Goal: Task Accomplishment & Management: Complete application form

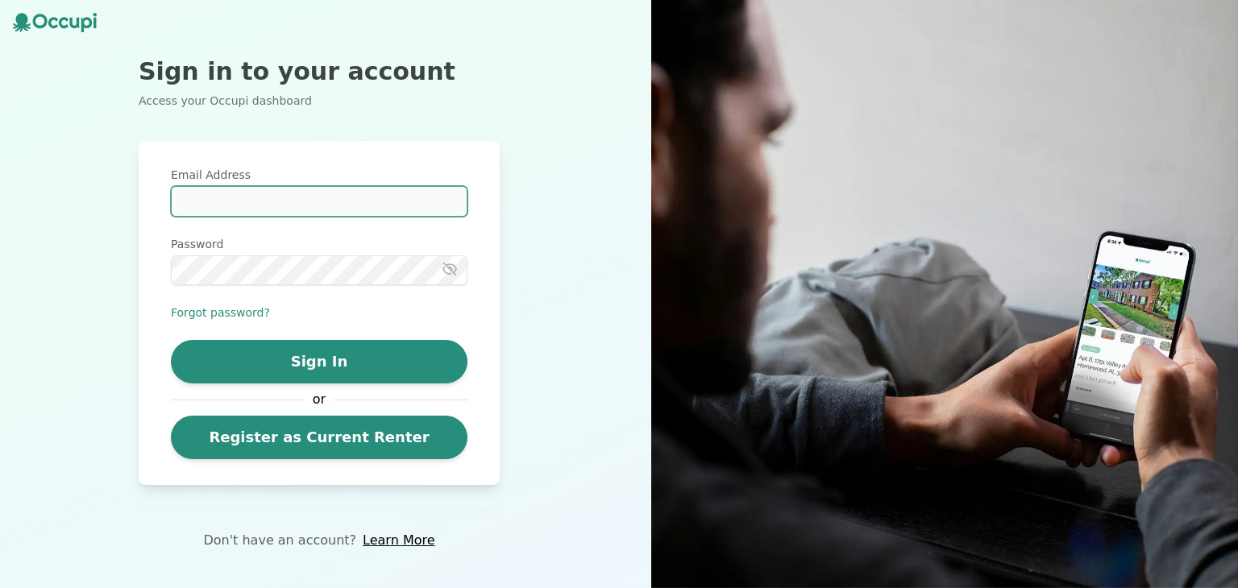
click at [347, 215] on input "Email Address" at bounding box center [319, 201] width 297 height 31
type input "**********"
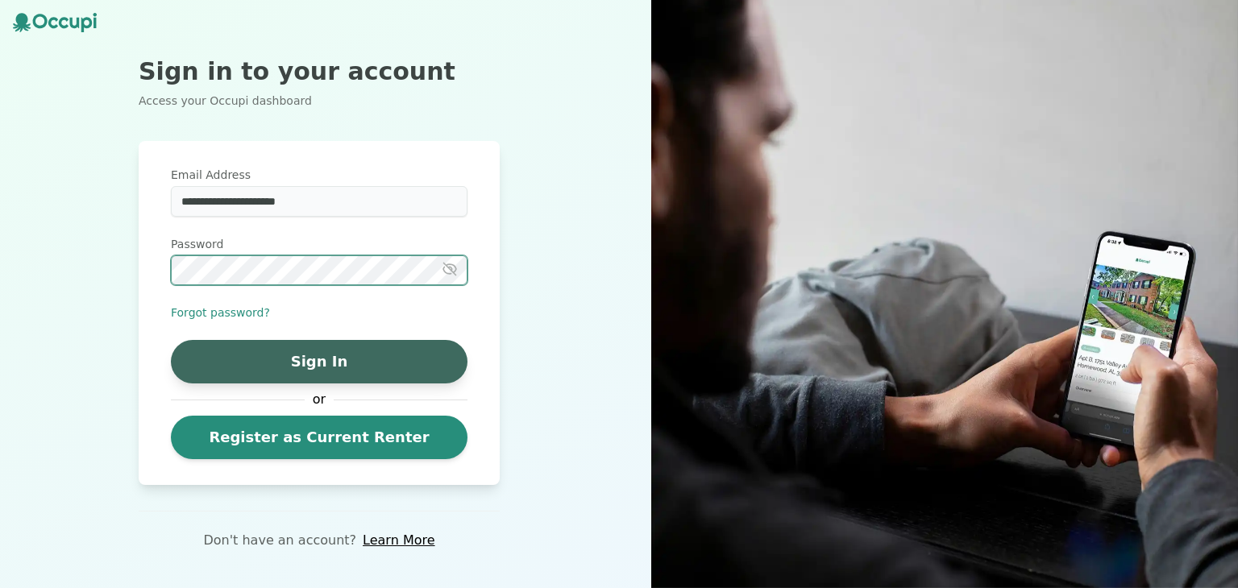
click at [387, 345] on button "Sign In" at bounding box center [319, 362] width 297 height 44
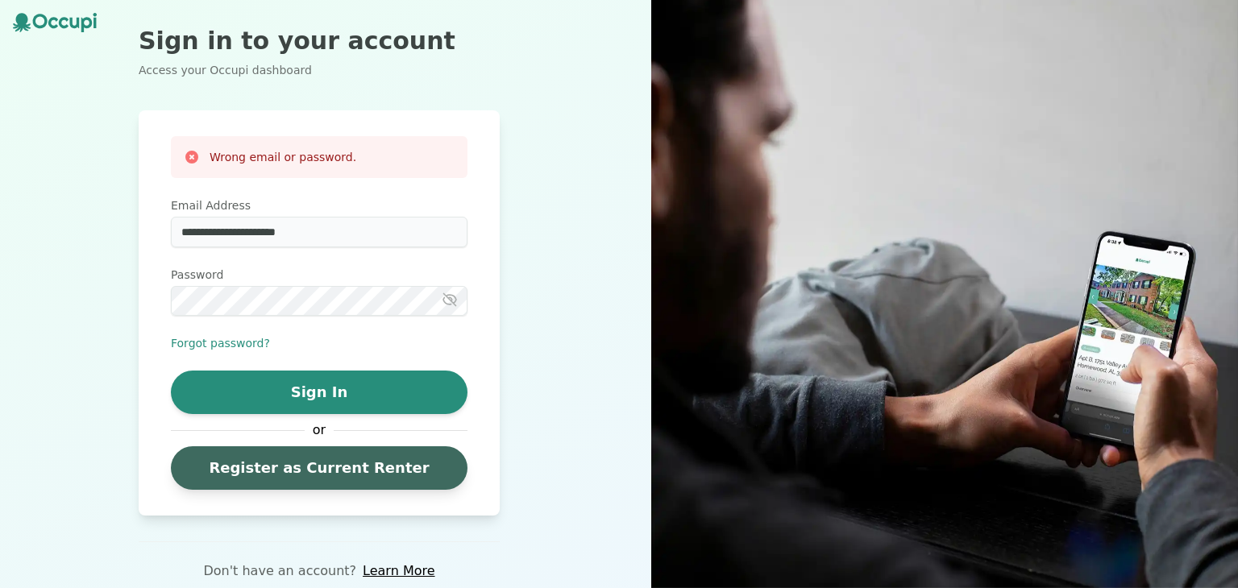
click at [364, 469] on link "Register as Current Renter" at bounding box center [319, 469] width 297 height 44
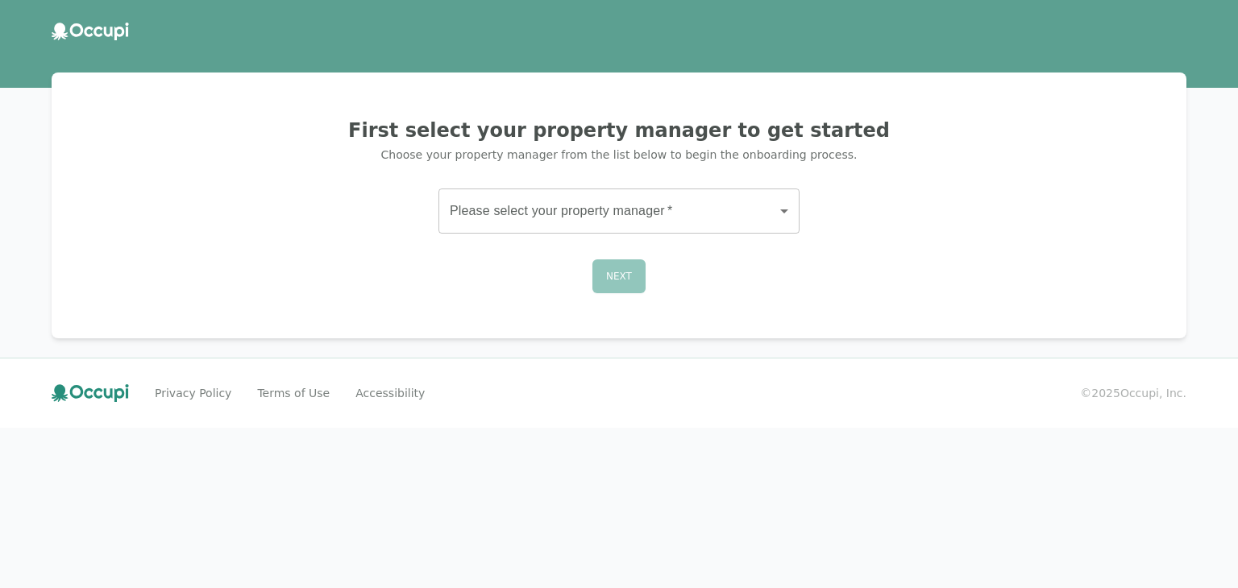
click at [616, 226] on body "First select your property manager to get started Choose your property manager …" at bounding box center [619, 294] width 1238 height 588
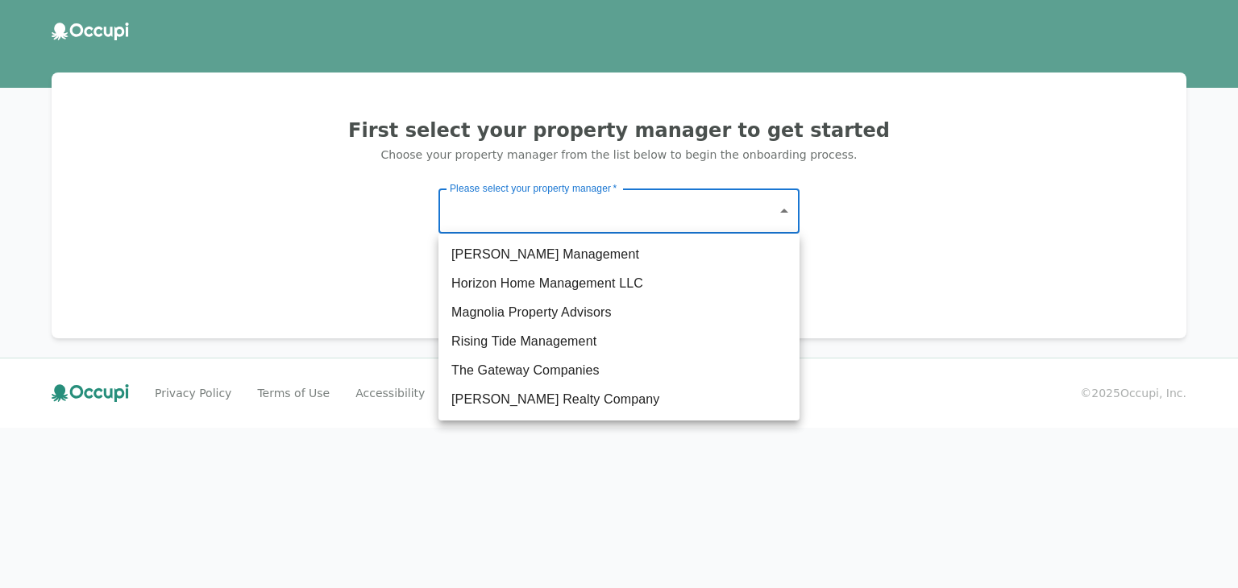
click at [574, 371] on li "The Gateway Companies" at bounding box center [618, 370] width 361 height 29
type input "**********"
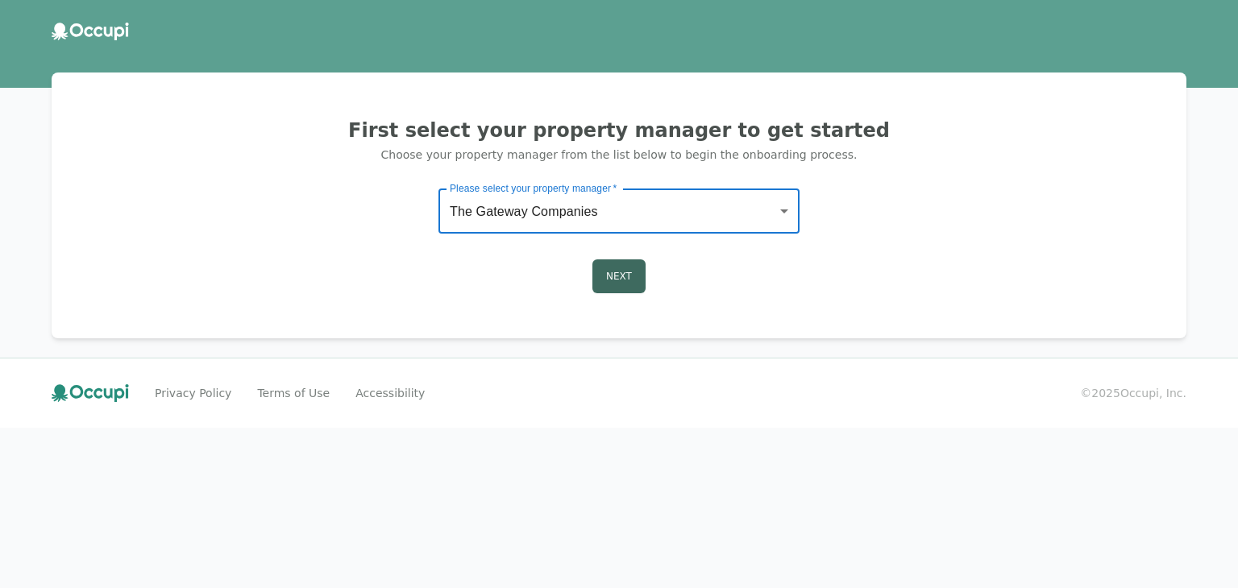
click at [625, 284] on button "Next" at bounding box center [618, 277] width 53 height 34
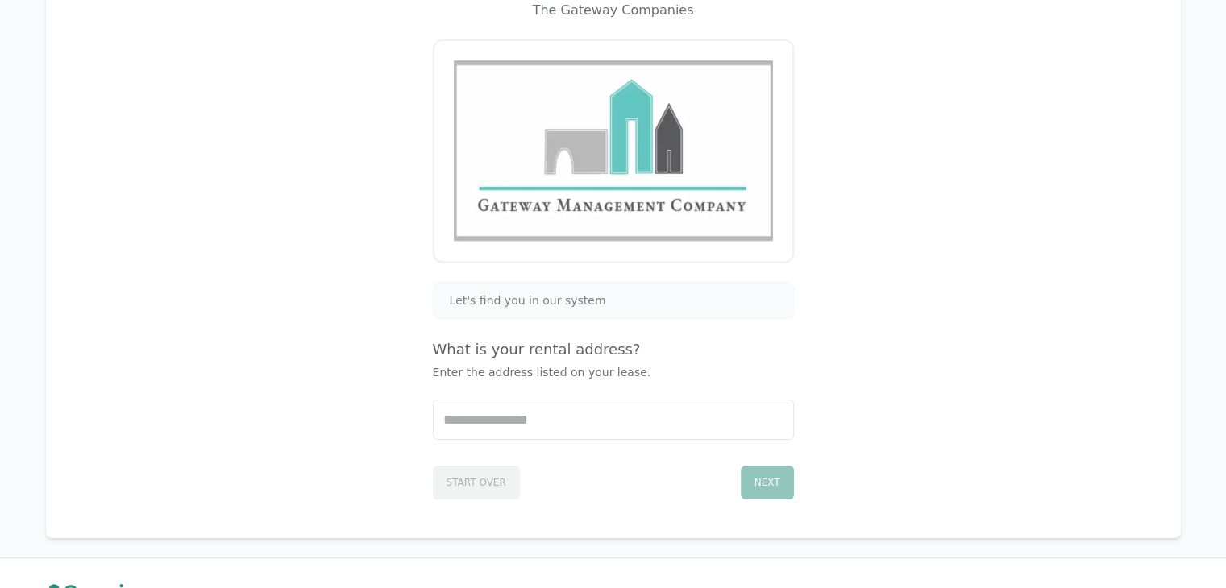
scroll to position [181, 0]
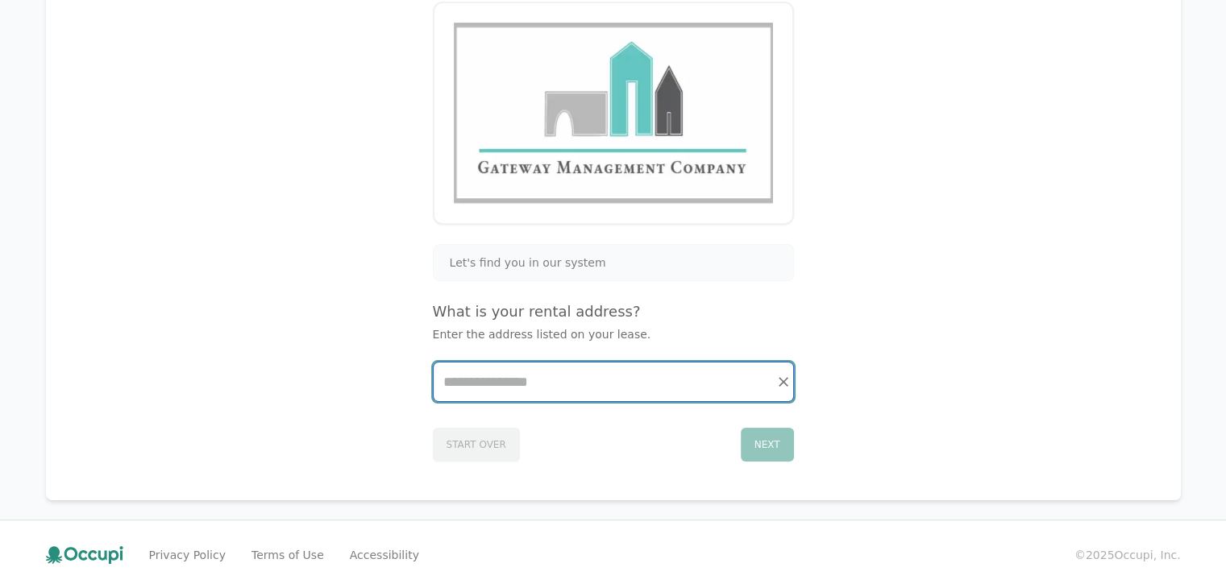
click at [725, 384] on input "Start typing..." at bounding box center [613, 382] width 359 height 39
click at [772, 380] on button "Clear" at bounding box center [783, 382] width 23 height 23
type input "**********"
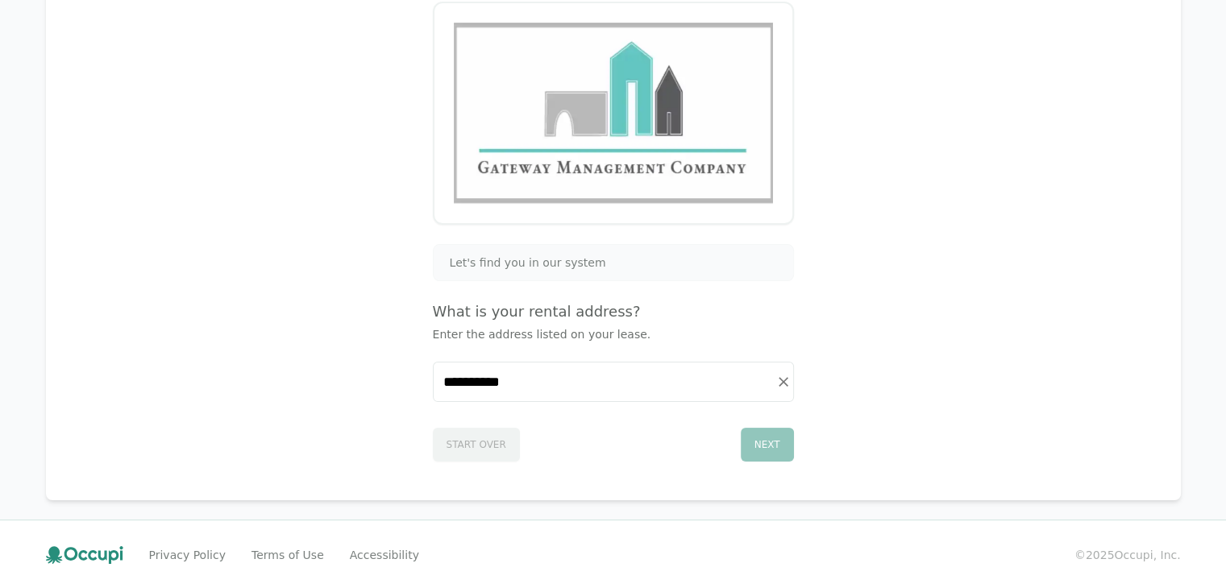
click at [733, 258] on div "Let's find you in our system" at bounding box center [613, 263] width 340 height 16
click at [729, 264] on div "Let's find you in our system" at bounding box center [613, 263] width 340 height 16
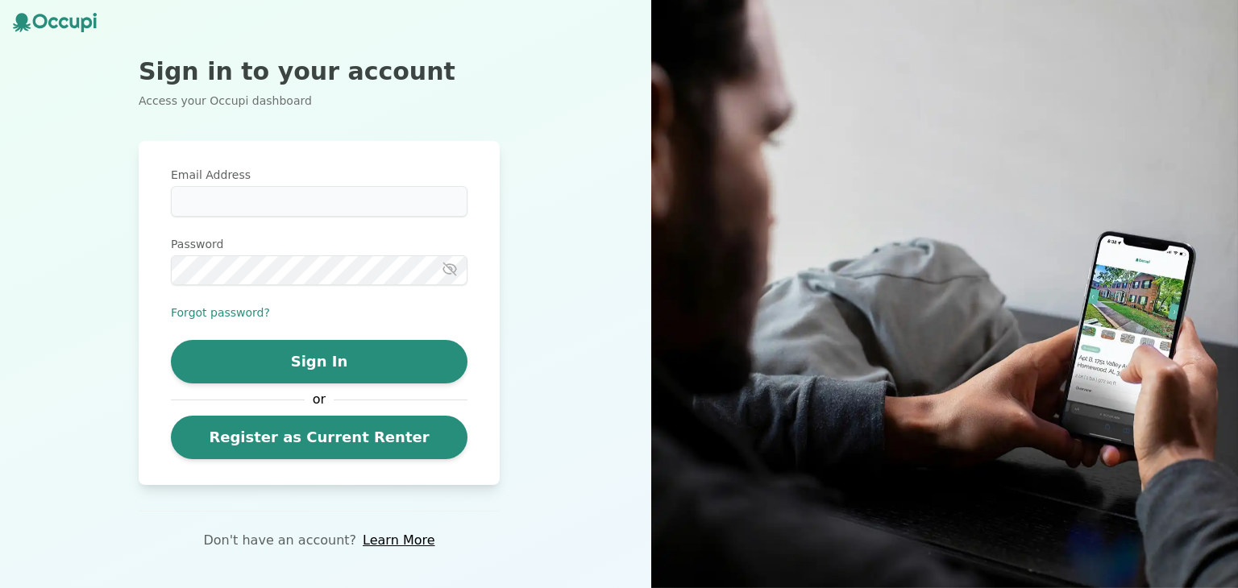
click at [414, 438] on link "Register as Current Renter" at bounding box center [319, 438] width 297 height 44
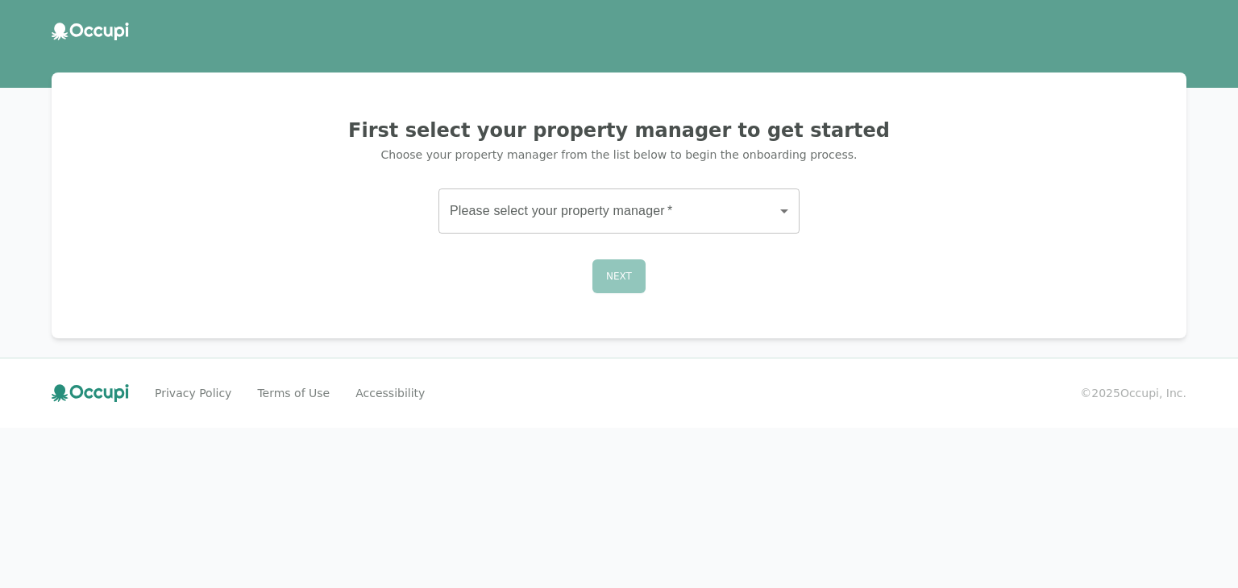
click at [729, 219] on body "First select your property manager to get started Choose your property manager …" at bounding box center [619, 294] width 1238 height 588
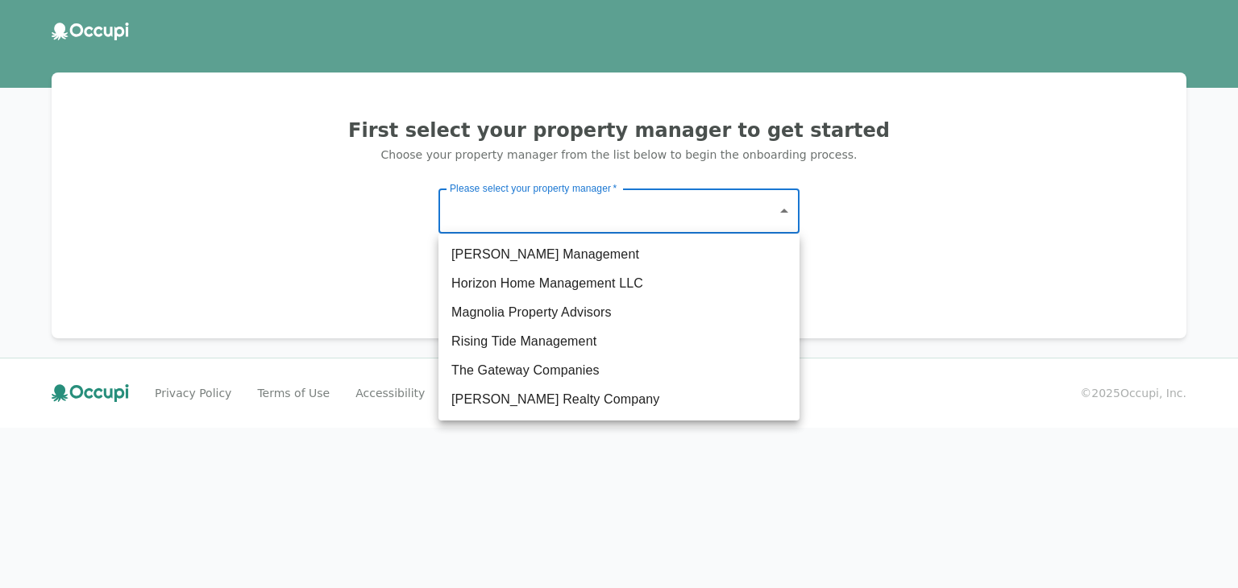
click at [618, 376] on li "The Gateway Companies" at bounding box center [618, 370] width 361 height 29
type input "**********"
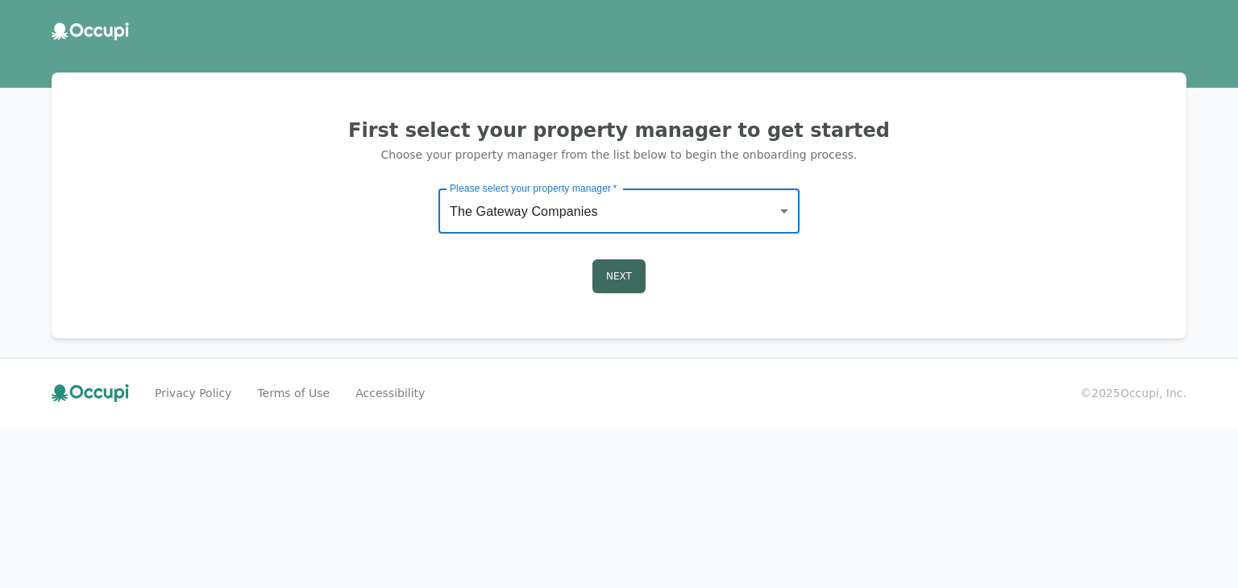
click at [629, 284] on button "Next" at bounding box center [618, 277] width 53 height 34
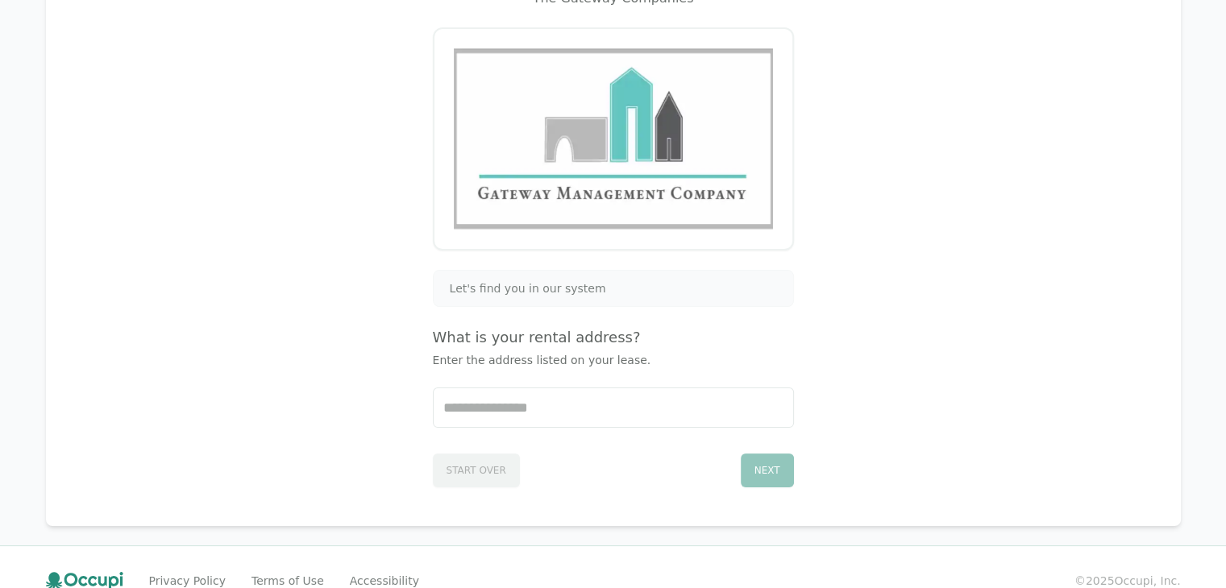
scroll to position [181, 0]
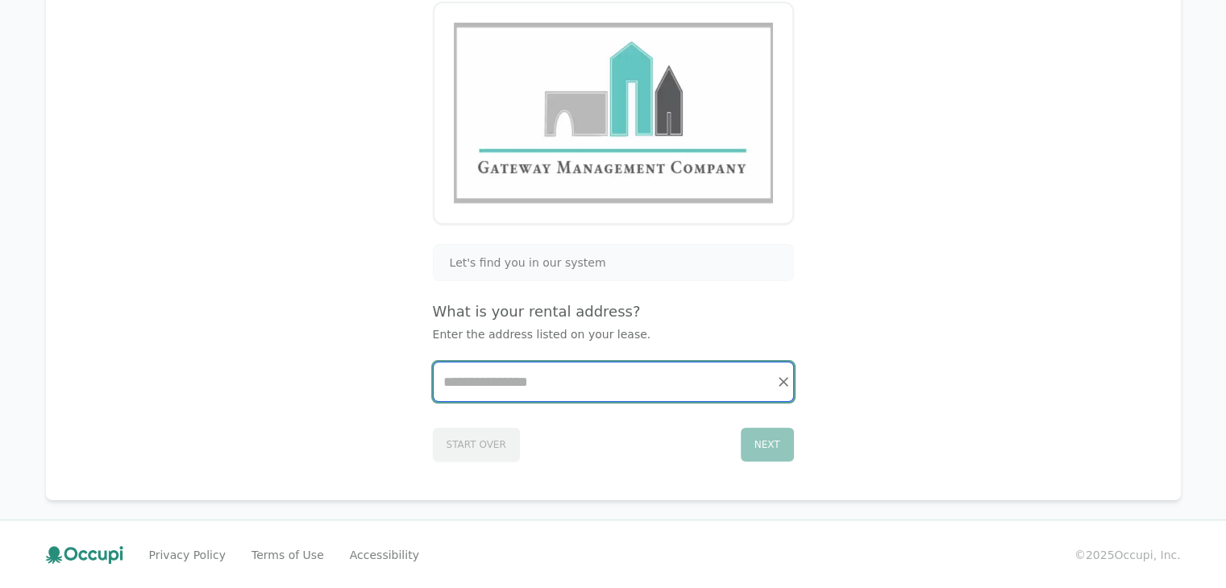
click at [638, 379] on input "Start typing..." at bounding box center [613, 382] width 359 height 39
type input "*"
type input "**********"
click at [790, 399] on input "**********" at bounding box center [613, 382] width 359 height 39
click at [777, 375] on icon "Clear" at bounding box center [783, 382] width 16 height 16
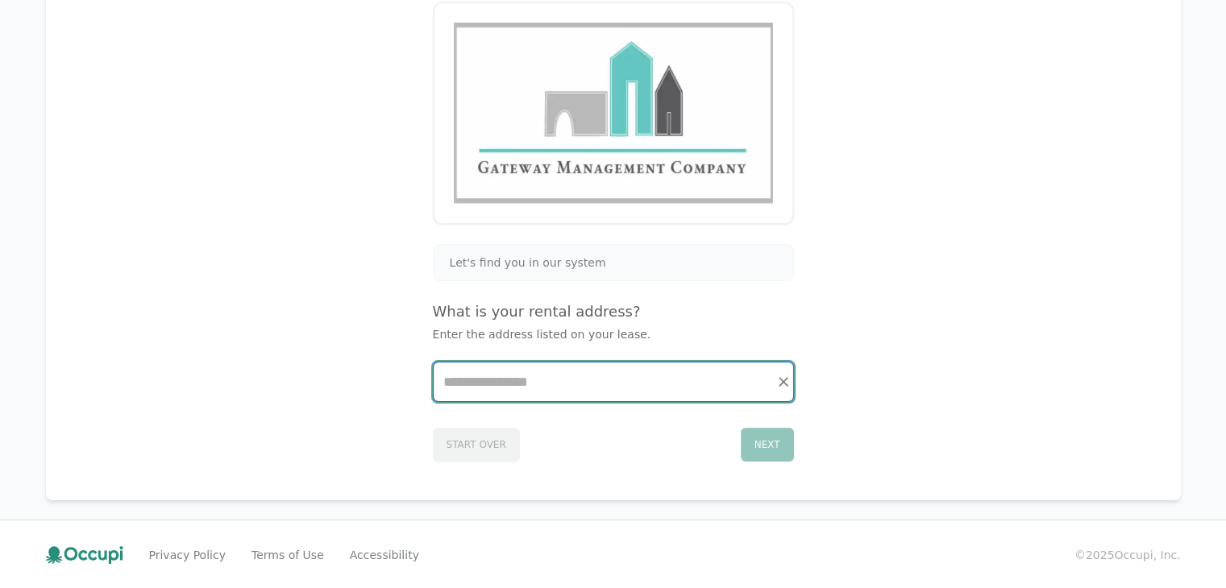
click at [766, 375] on input "Start typing..." at bounding box center [613, 382] width 359 height 39
click at [698, 384] on input "Start typing..." at bounding box center [613, 382] width 359 height 39
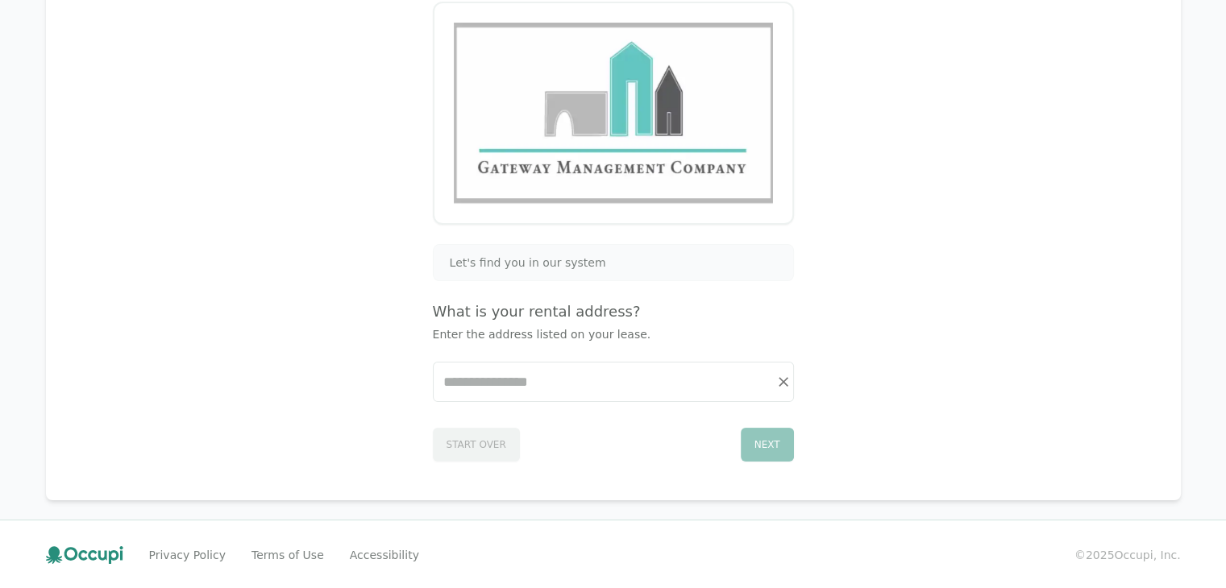
click at [460, 464] on div "Current Renter Sign Up The Gateway Companies Let's find you in our system What …" at bounding box center [613, 196] width 1096 height 570
click at [538, 310] on h4 "What is your rental address?" at bounding box center [613, 312] width 361 height 23
click at [553, 267] on span "Let's find you in our system" at bounding box center [528, 263] width 156 height 16
click at [640, 274] on div "Let's find you in our system" at bounding box center [613, 262] width 361 height 37
click at [758, 256] on div "Let's find you in our system" at bounding box center [613, 263] width 340 height 16
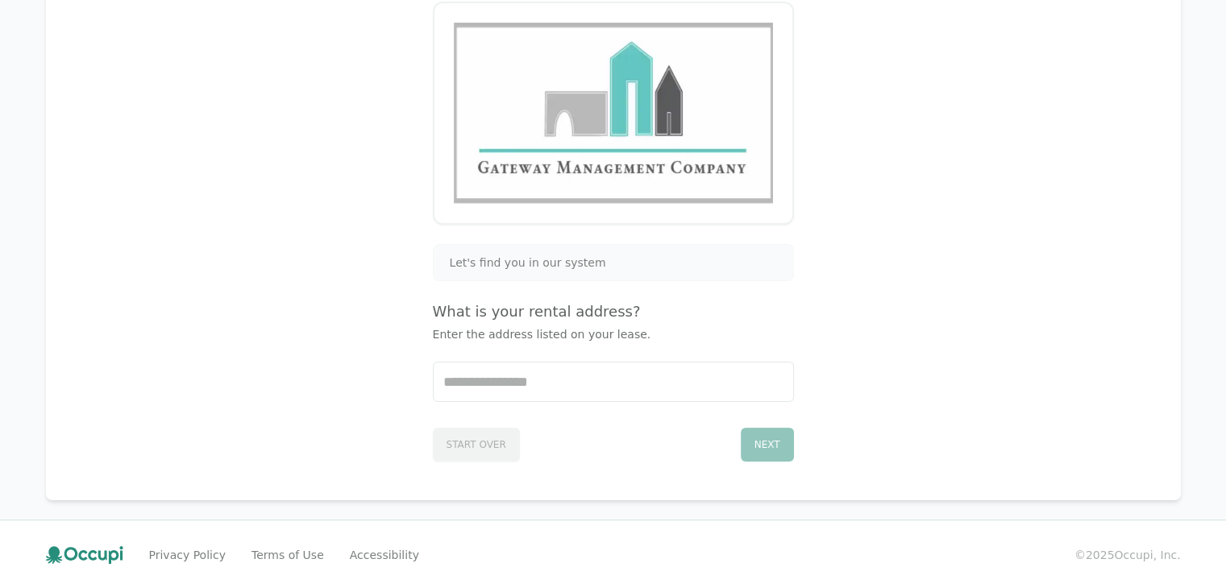
click at [611, 280] on div "Let's find you in our system What is your rental address? Enter the address lis…" at bounding box center [613, 353] width 361 height 218
click at [630, 264] on div "Let's find you in our system" at bounding box center [613, 263] width 340 height 16
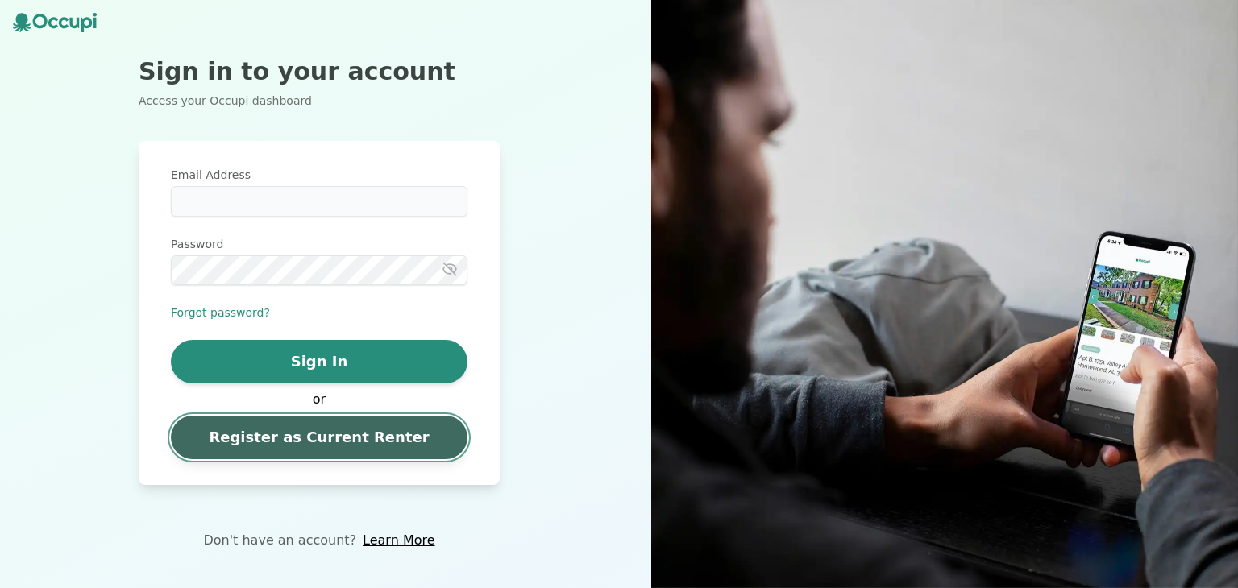
click at [448, 434] on link "Register as Current Renter" at bounding box center [319, 438] width 297 height 44
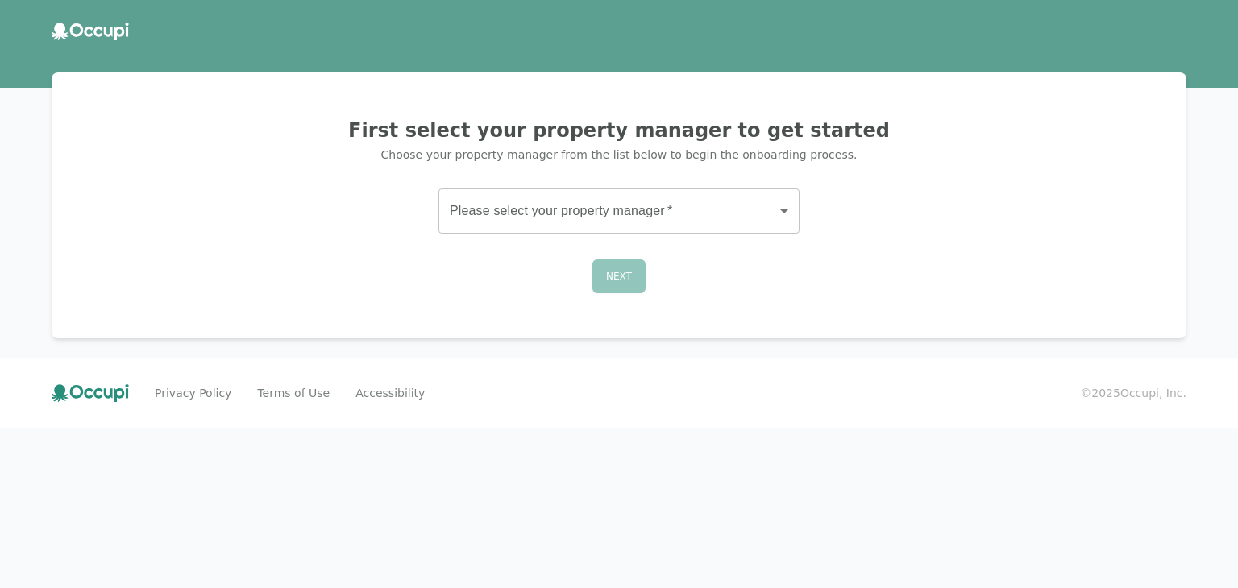
click at [774, 218] on body "First select your property manager to get started Choose your property manager …" at bounding box center [619, 294] width 1238 height 588
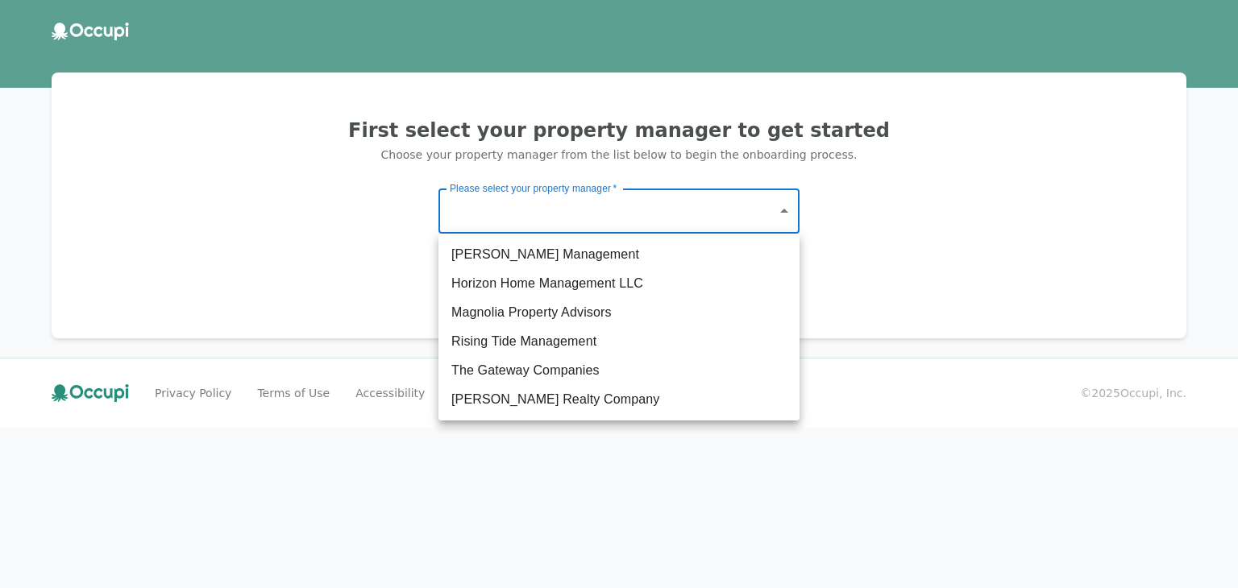
click at [570, 223] on div at bounding box center [619, 294] width 1238 height 588
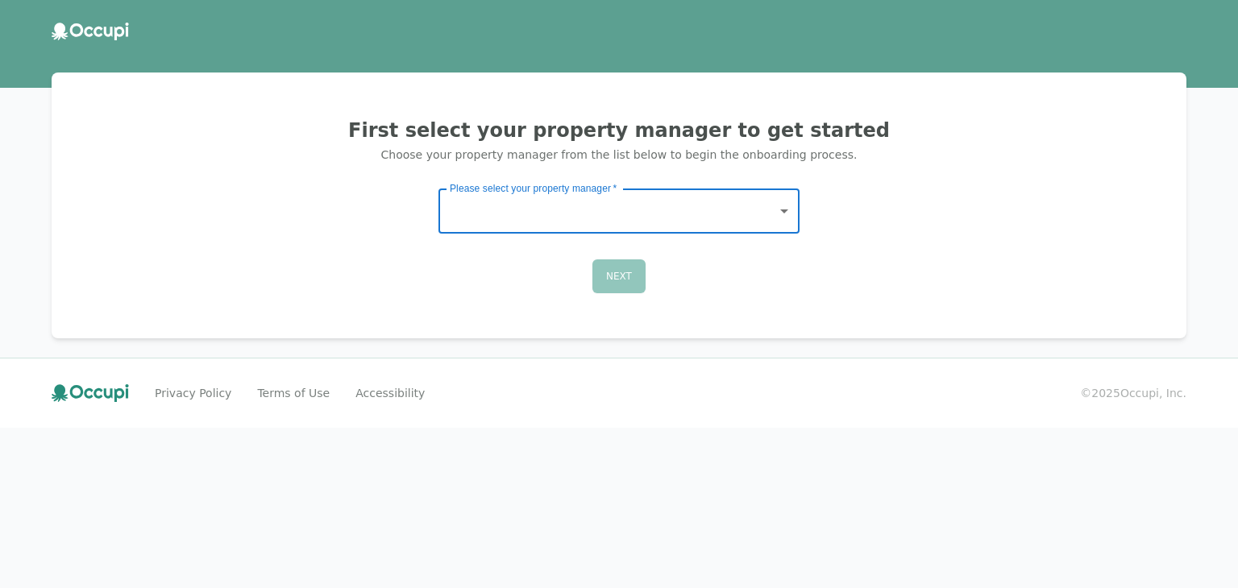
click at [513, 211] on body "First select your property manager to get started Choose your property manager …" at bounding box center [619, 294] width 1238 height 588
